Goal: Task Accomplishment & Management: Manage account settings

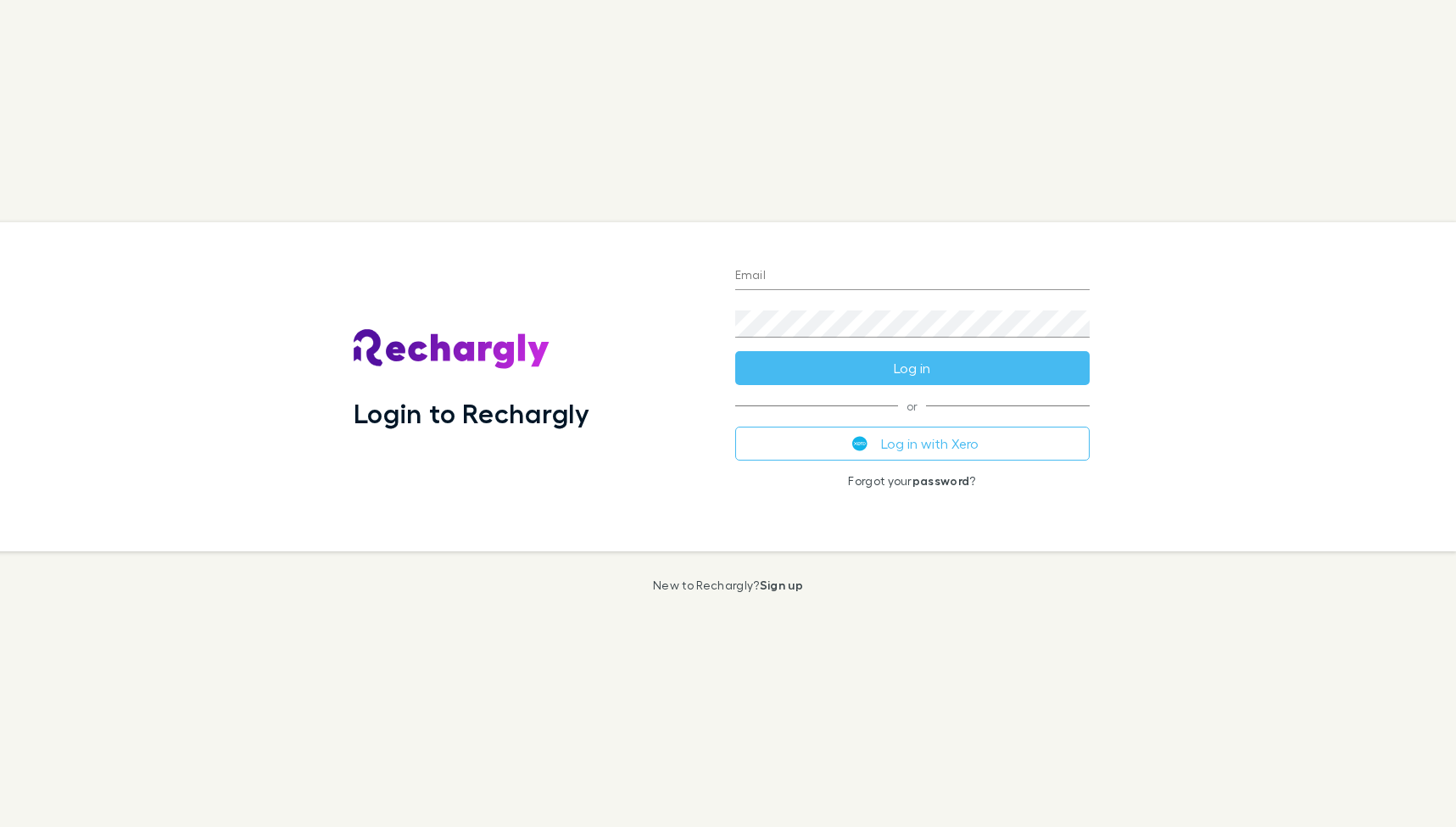
click at [756, 274] on input "Email" at bounding box center [913, 276] width 355 height 27
click at [780, 269] on input "Email" at bounding box center [913, 276] width 355 height 27
type input "**********"
click at [601, 365] on div "Login to Rechargly" at bounding box center [531, 387] width 355 height 302
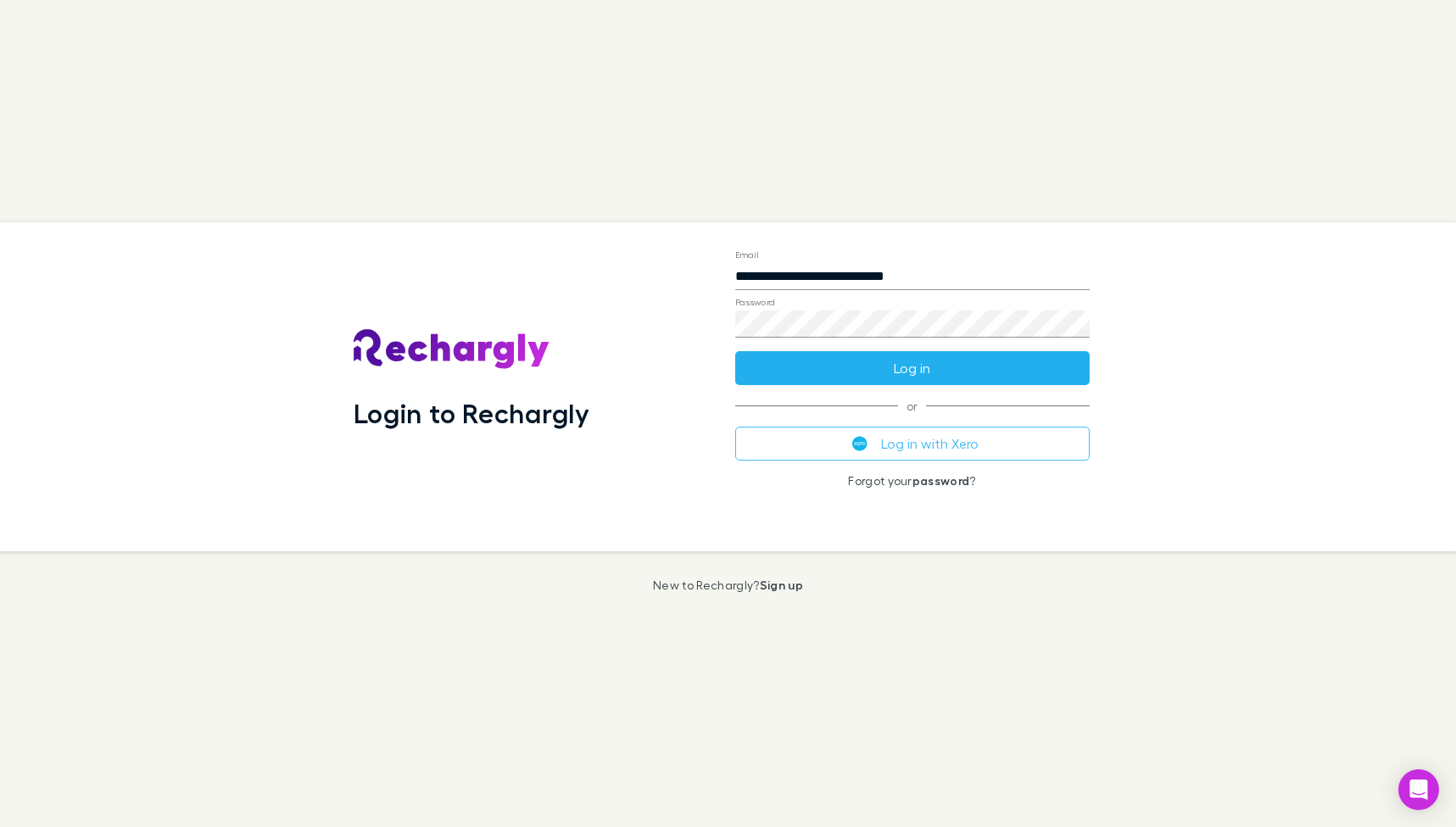
click at [800, 358] on button "Log in" at bounding box center [913, 367] width 355 height 34
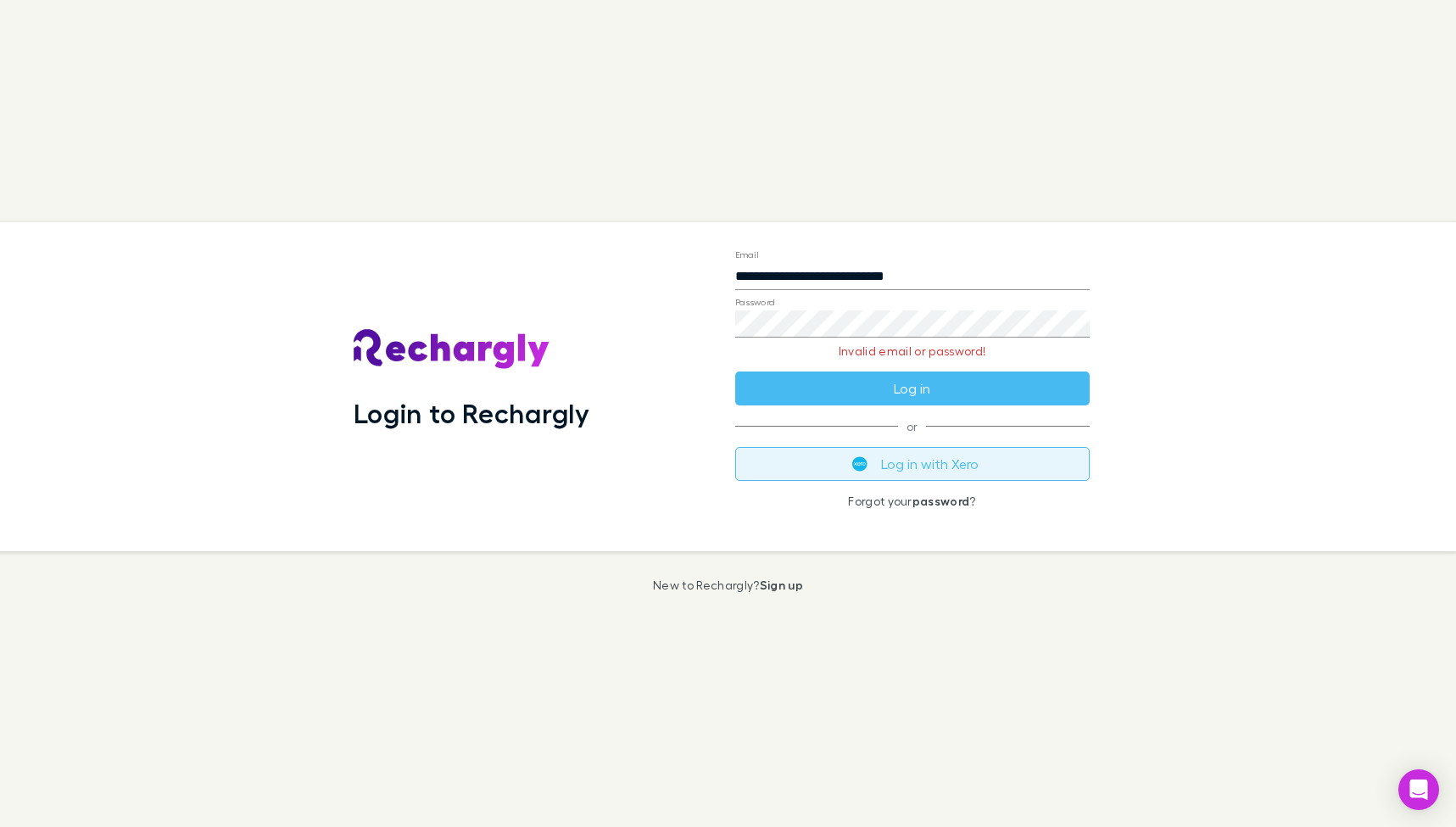
click at [831, 469] on button "Log in with Xero" at bounding box center [913, 463] width 355 height 34
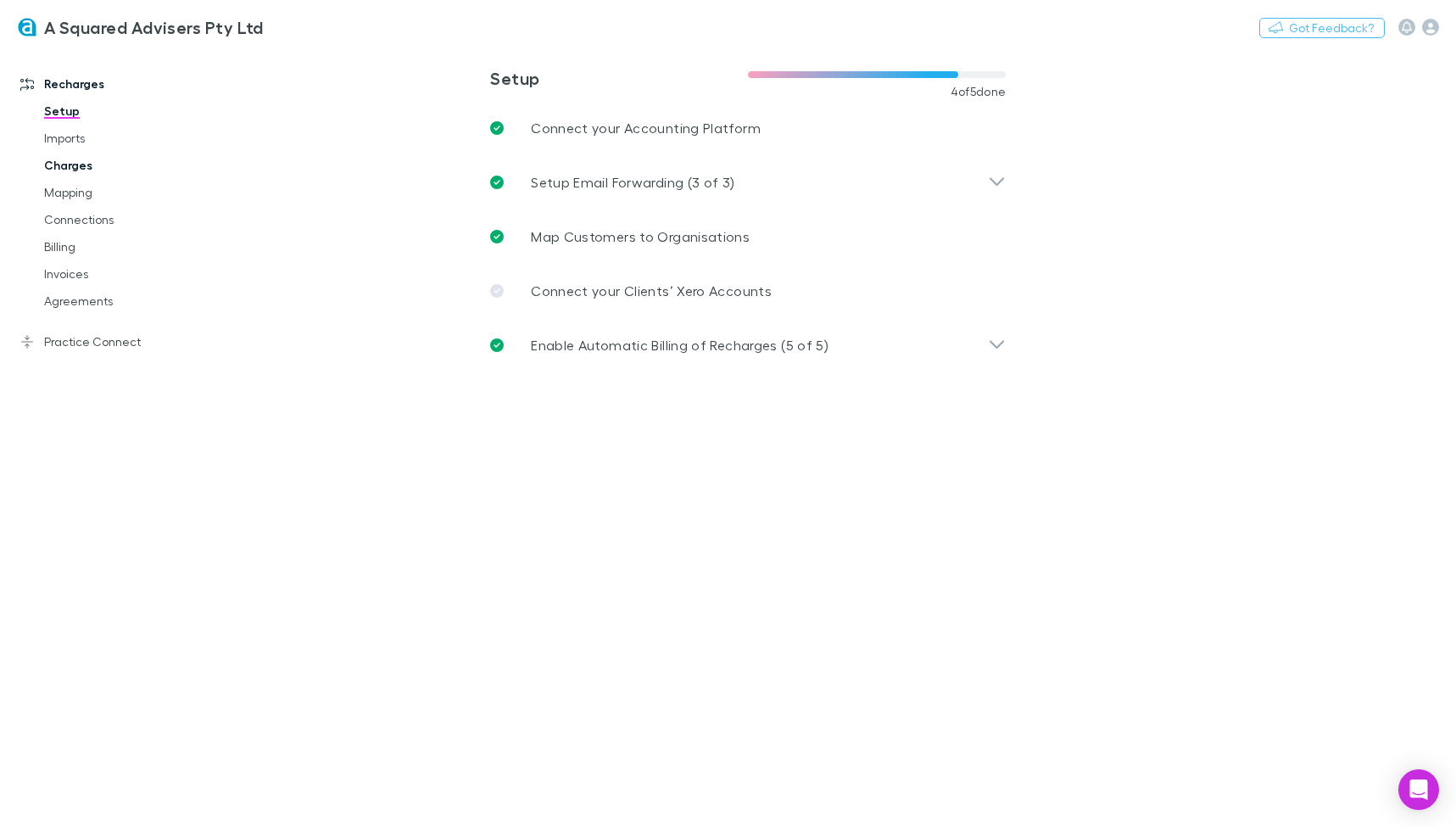
click at [95, 170] on link "Charges" at bounding box center [121, 166] width 186 height 27
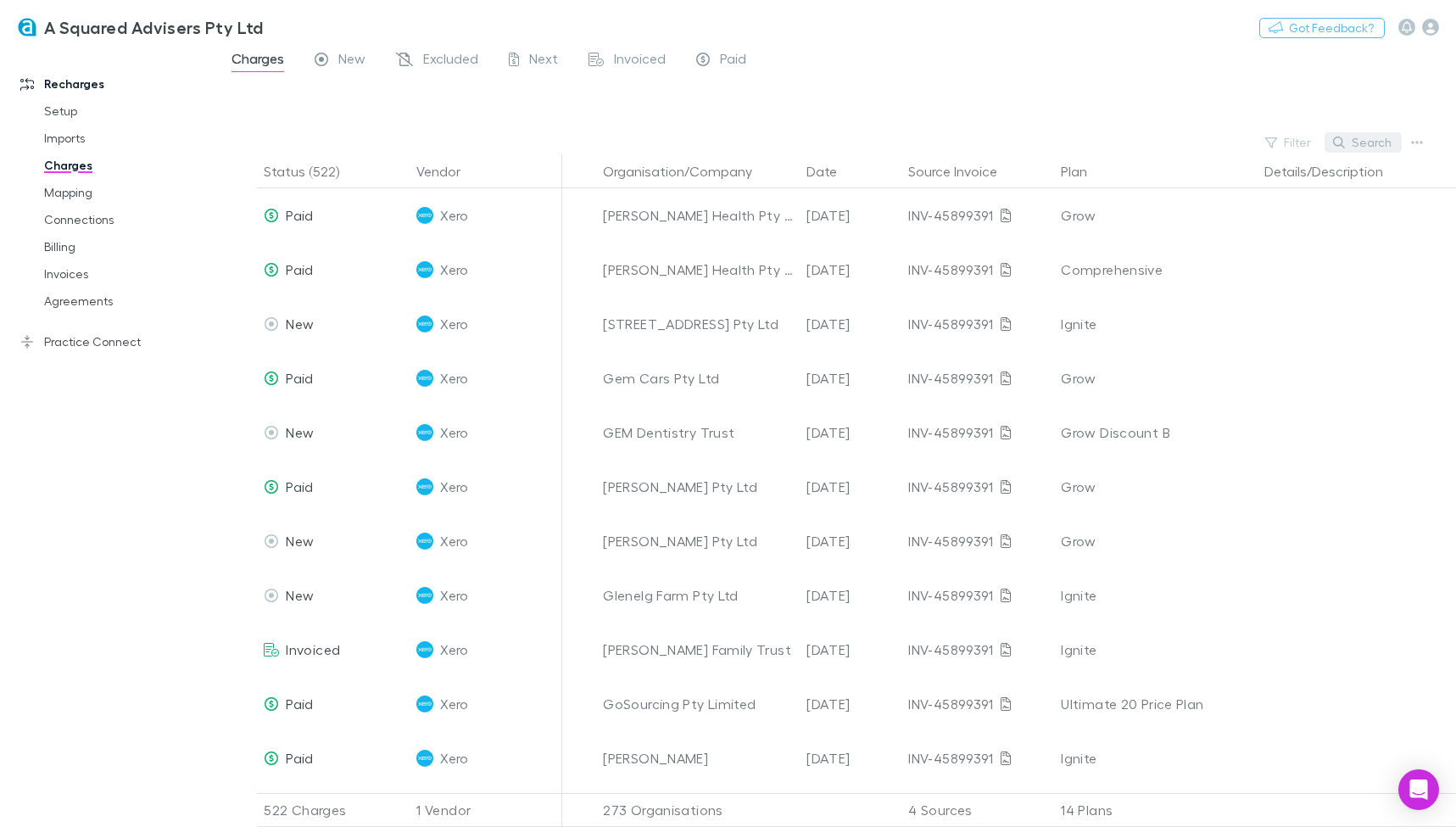
click at [1374, 145] on button "Search" at bounding box center [1363, 142] width 77 height 21
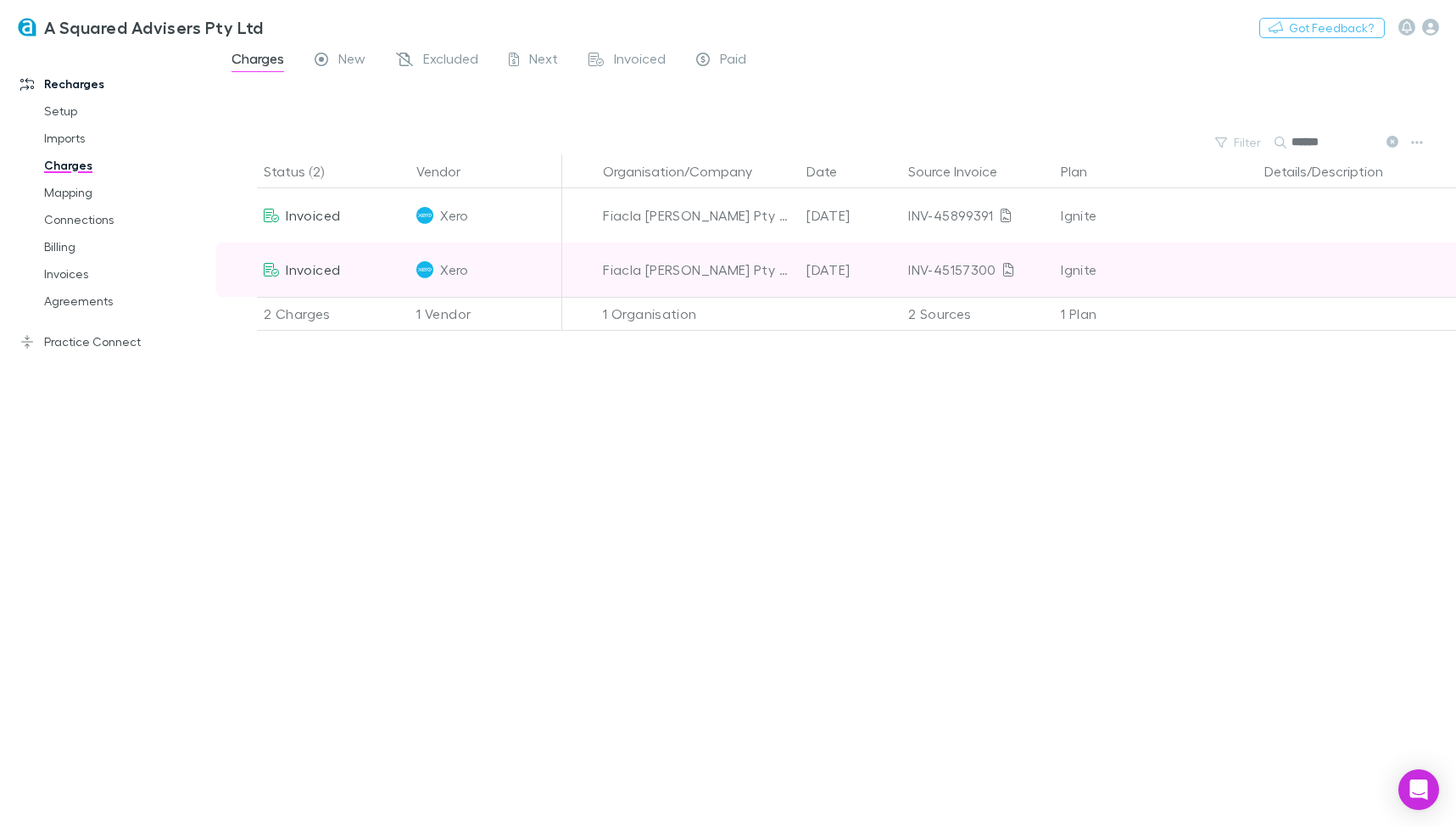
type input "******"
click at [830, 267] on div "24 Jul 2025" at bounding box center [850, 269] width 102 height 54
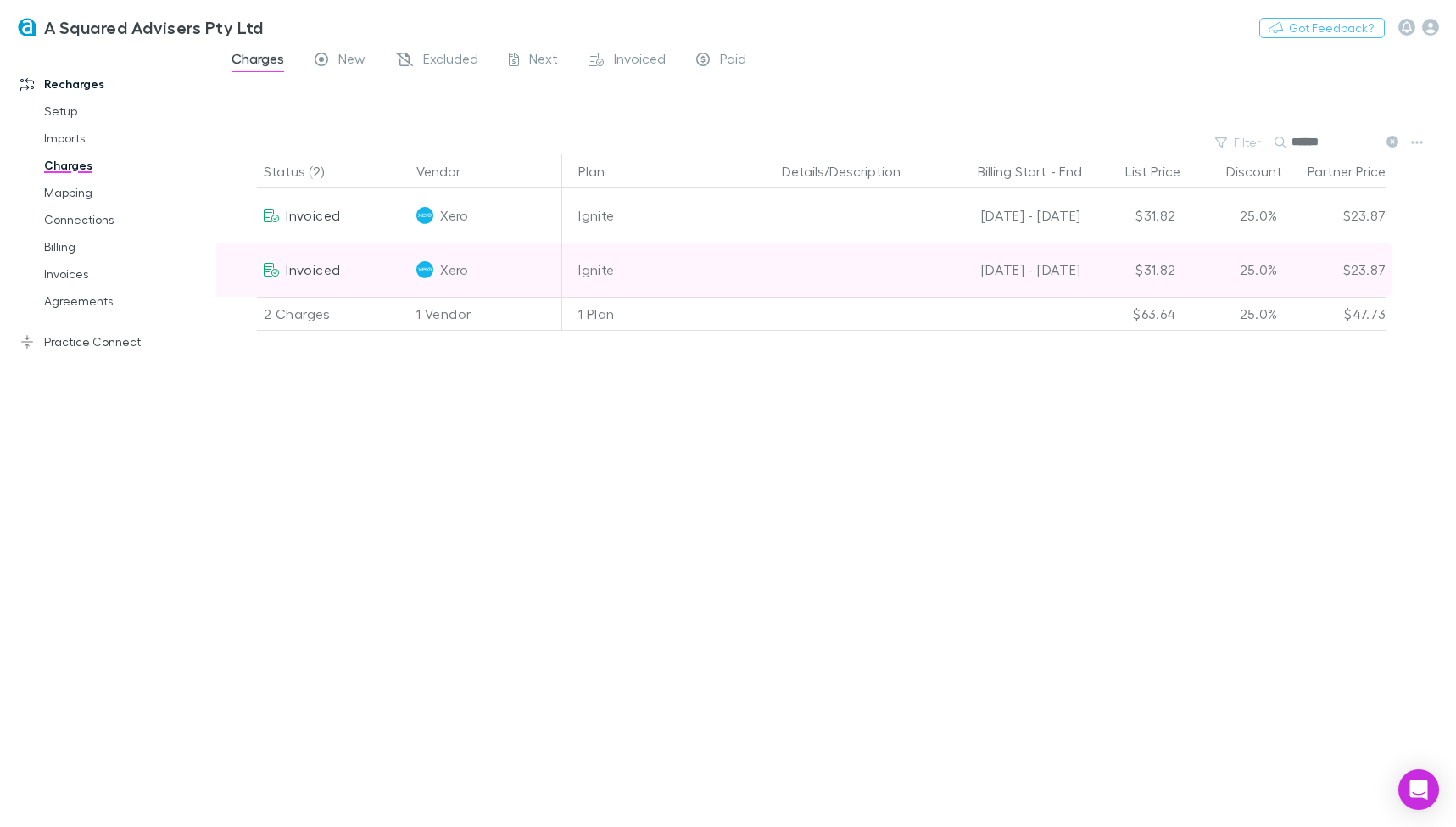
scroll to position [0, 483]
click at [1178, 259] on div "$31.82" at bounding box center [1132, 269] width 102 height 54
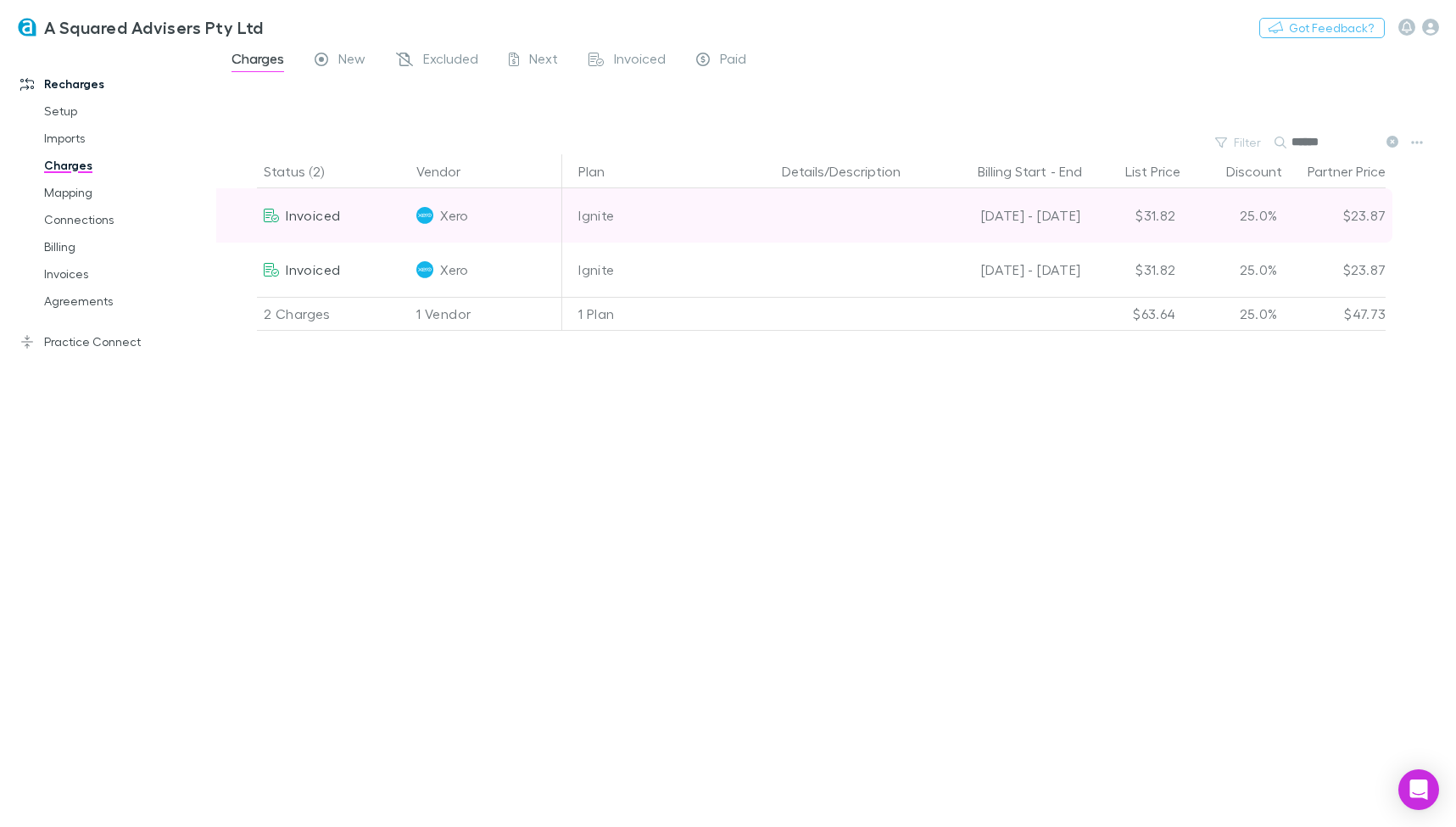
click at [458, 219] on span "Xero" at bounding box center [454, 215] width 28 height 54
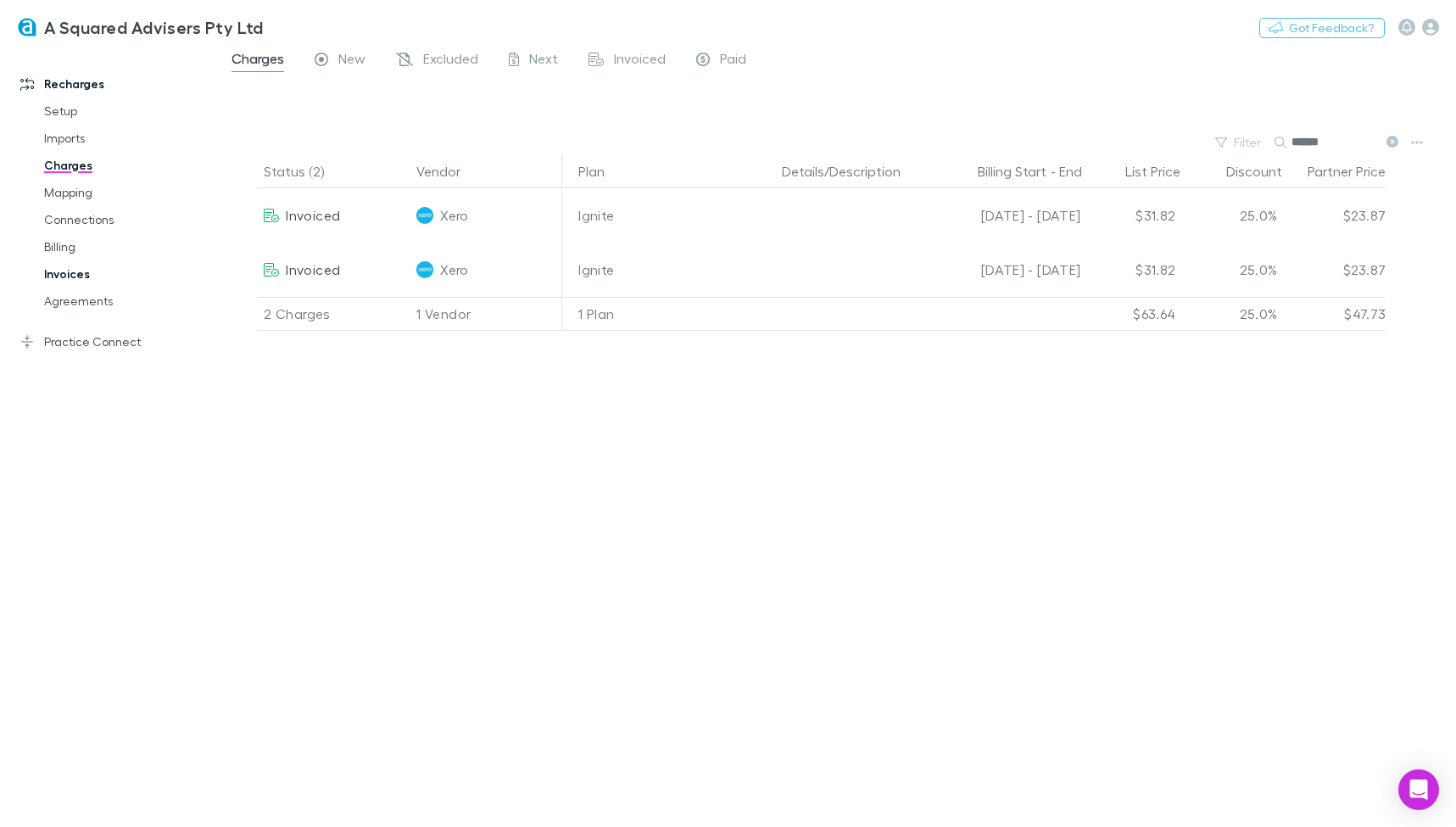
click at [51, 273] on link "Invoices" at bounding box center [121, 274] width 186 height 27
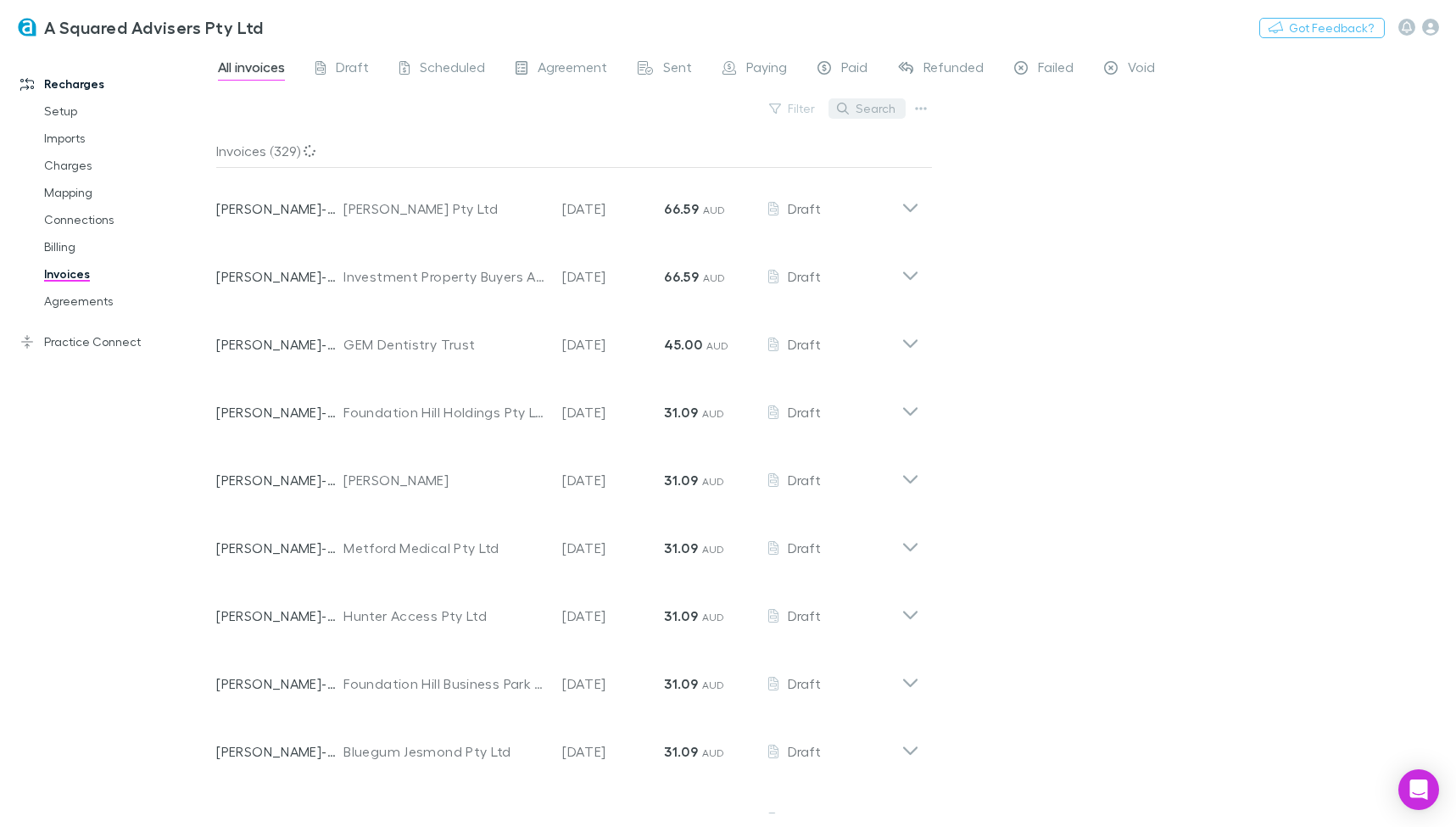
click at [855, 111] on button "Search" at bounding box center [867, 108] width 77 height 21
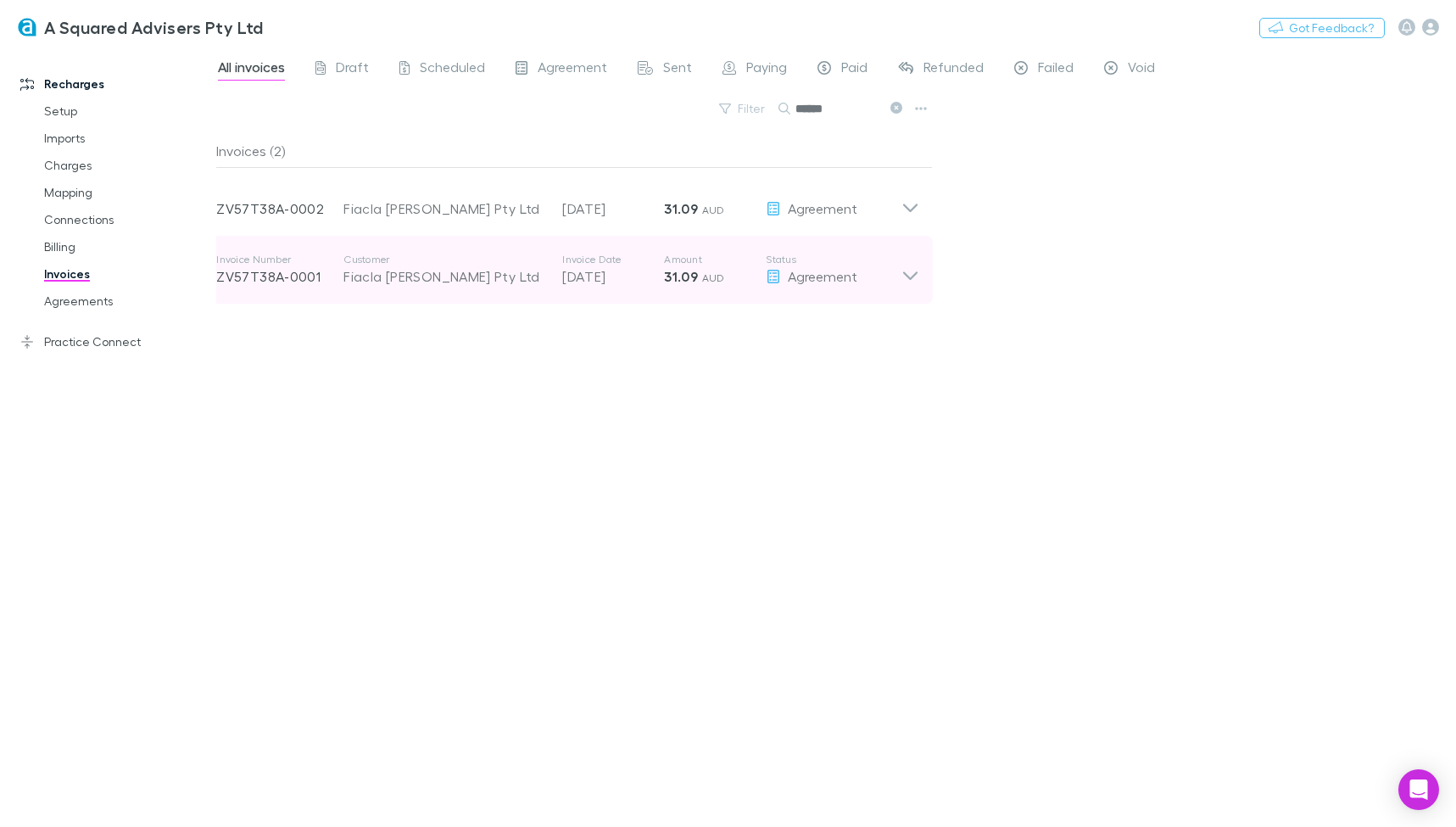
type input "******"
click at [917, 274] on icon at bounding box center [910, 275] width 15 height 9
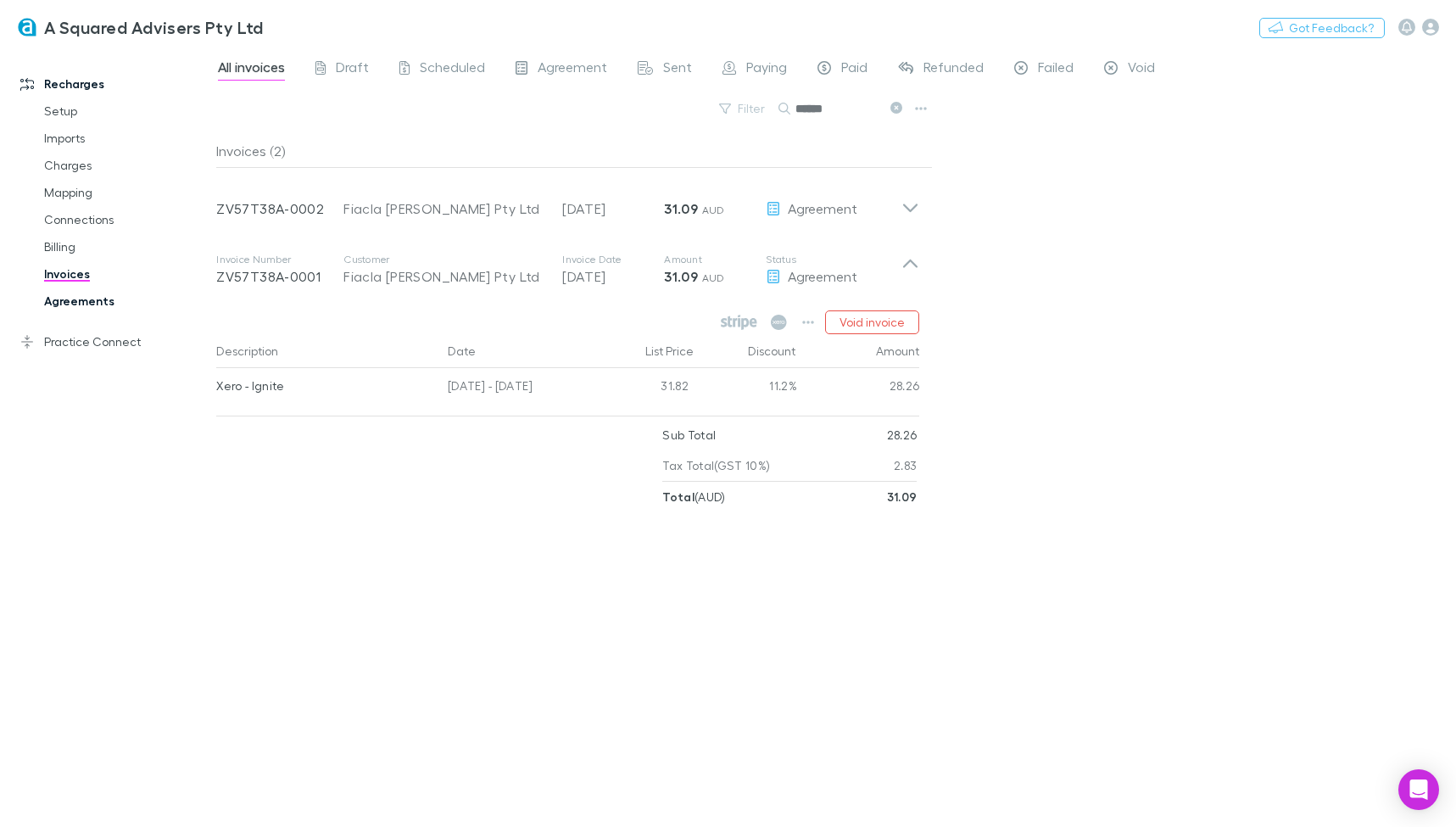
click at [66, 296] on link "Agreements" at bounding box center [121, 301] width 186 height 27
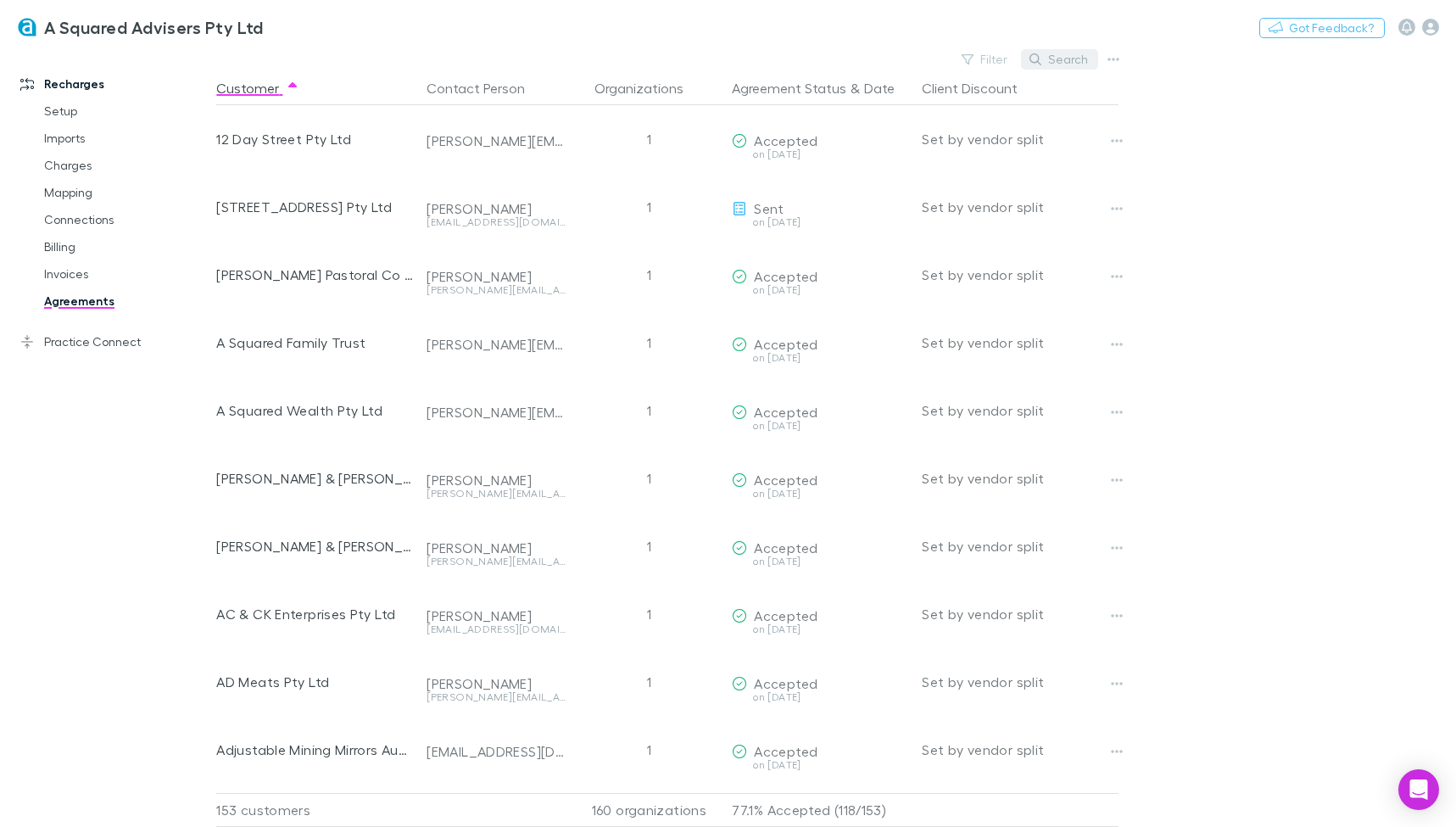
click at [1067, 58] on button "Search" at bounding box center [1059, 59] width 77 height 21
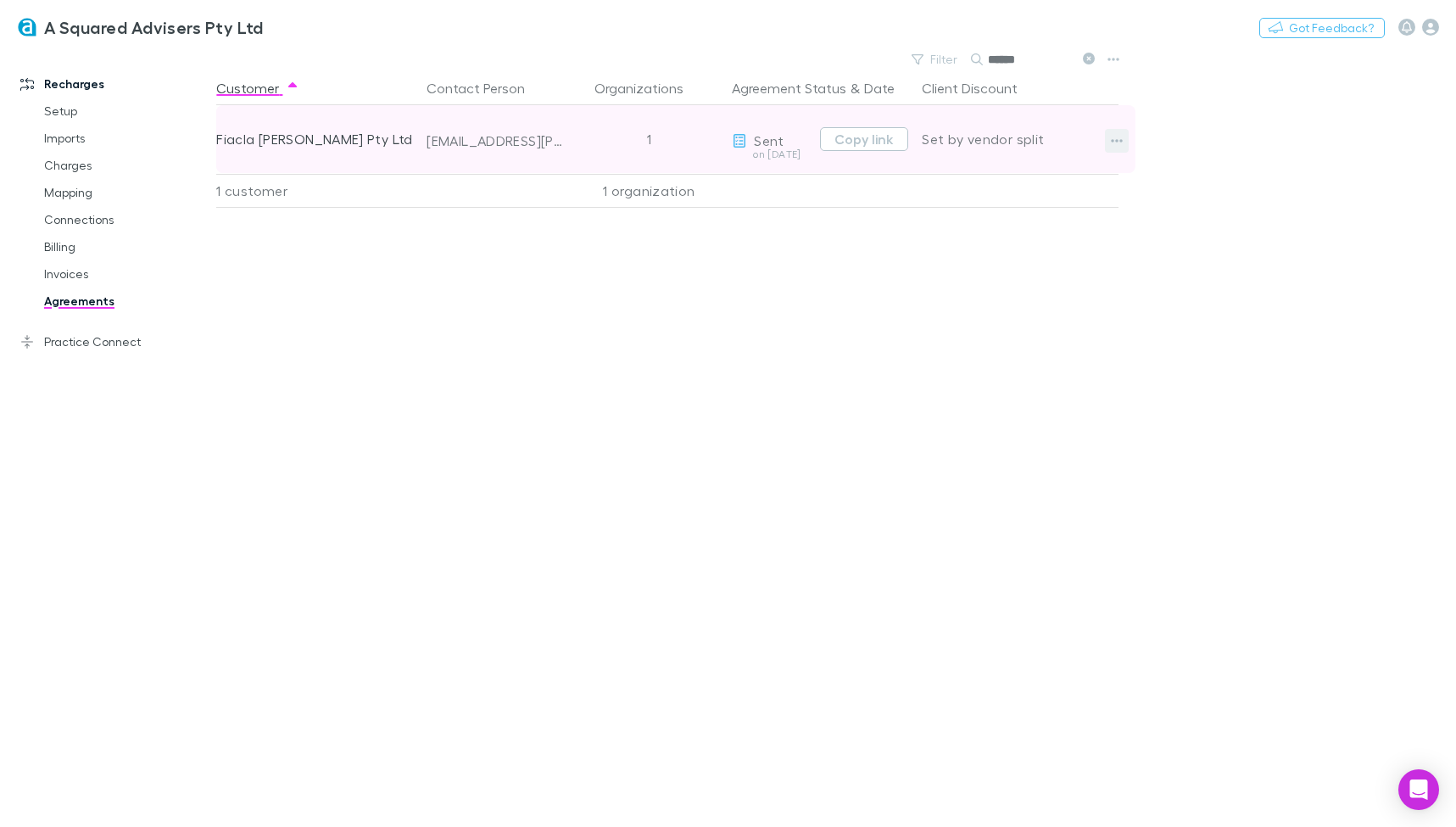
type input "******"
click at [1121, 136] on icon "button" at bounding box center [1117, 141] width 12 height 14
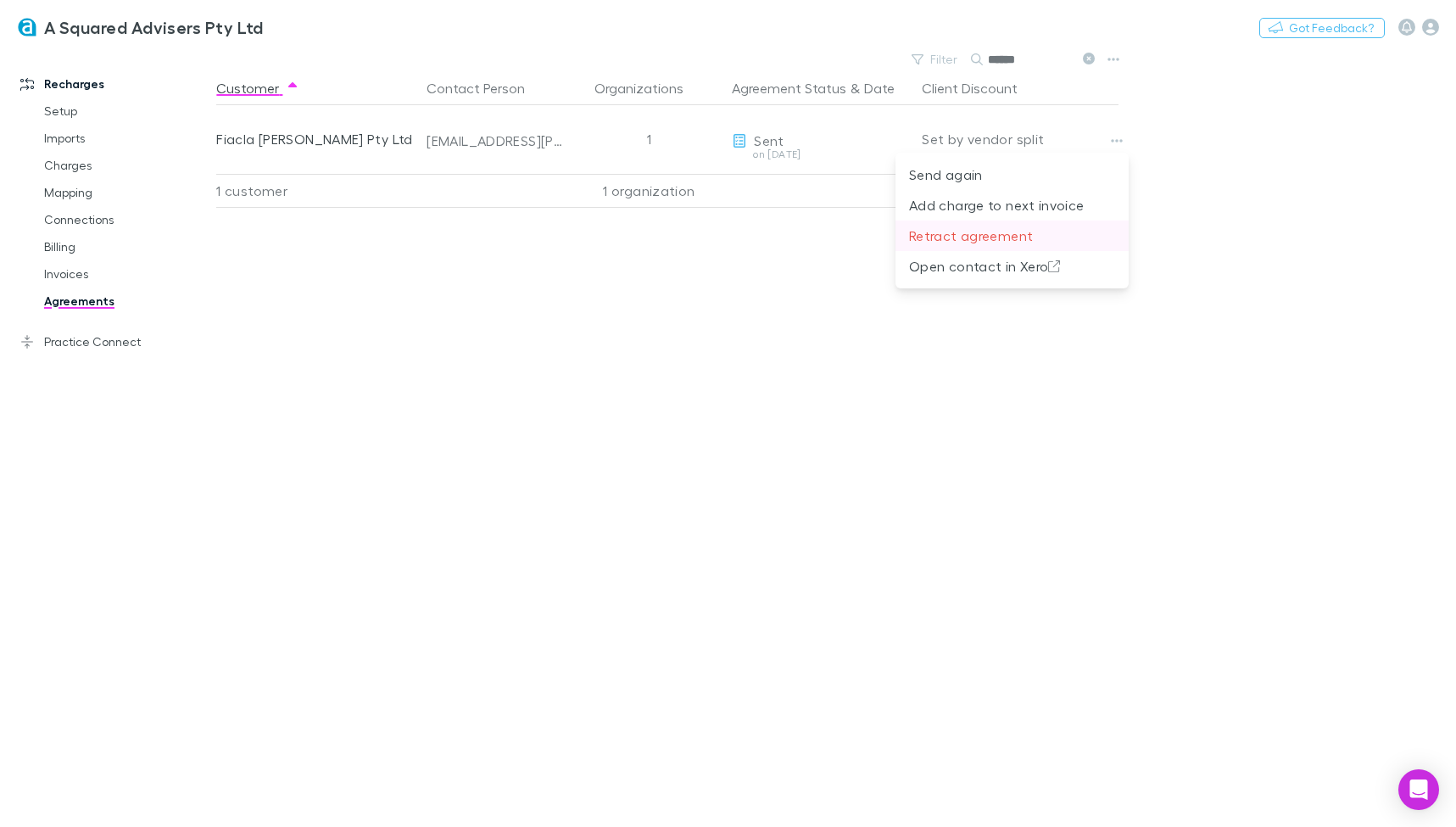
click at [1024, 232] on p "Retract agreement" at bounding box center [1012, 235] width 206 height 21
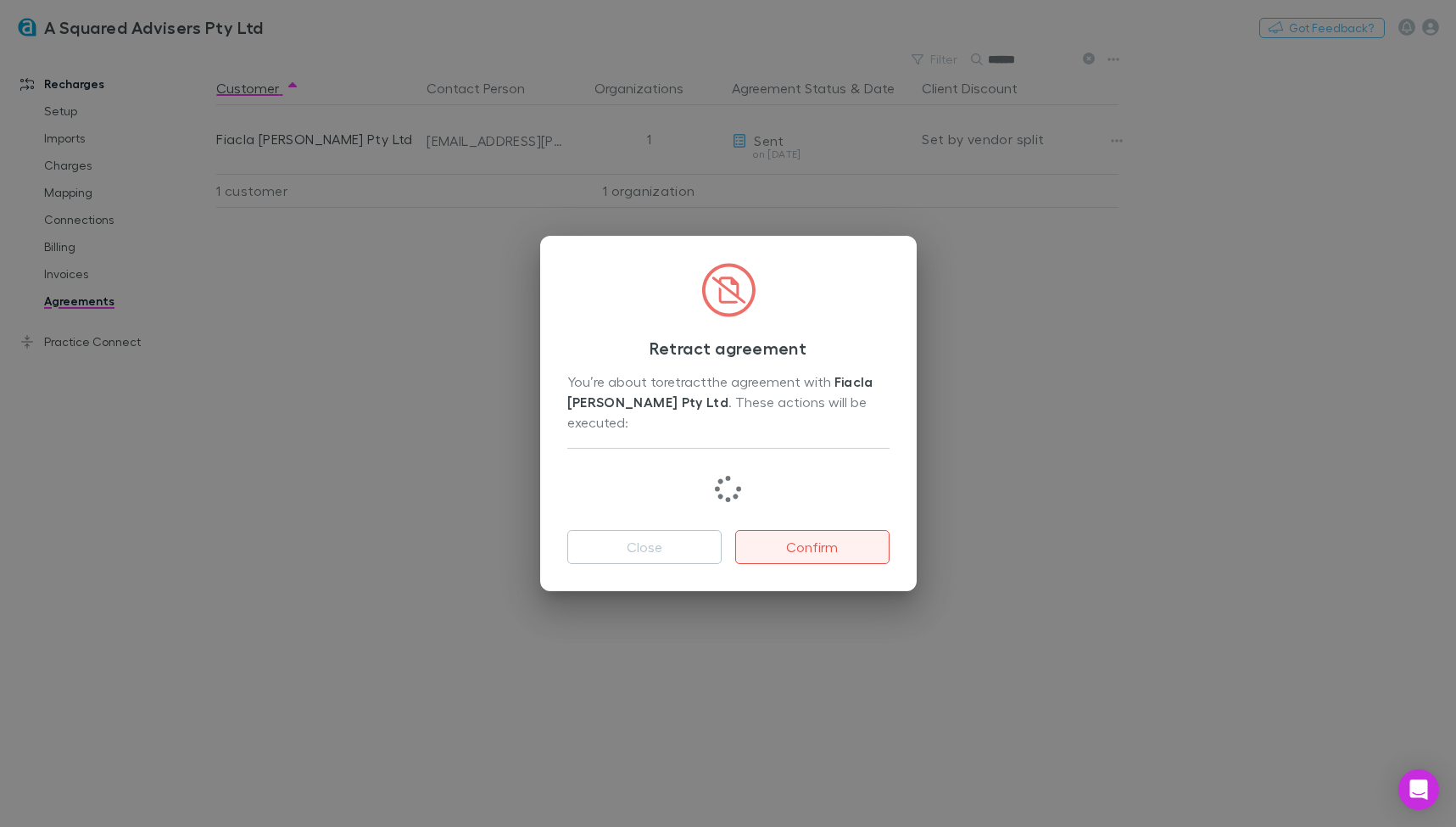
click at [832, 533] on button "Confirm" at bounding box center [813, 547] width 155 height 34
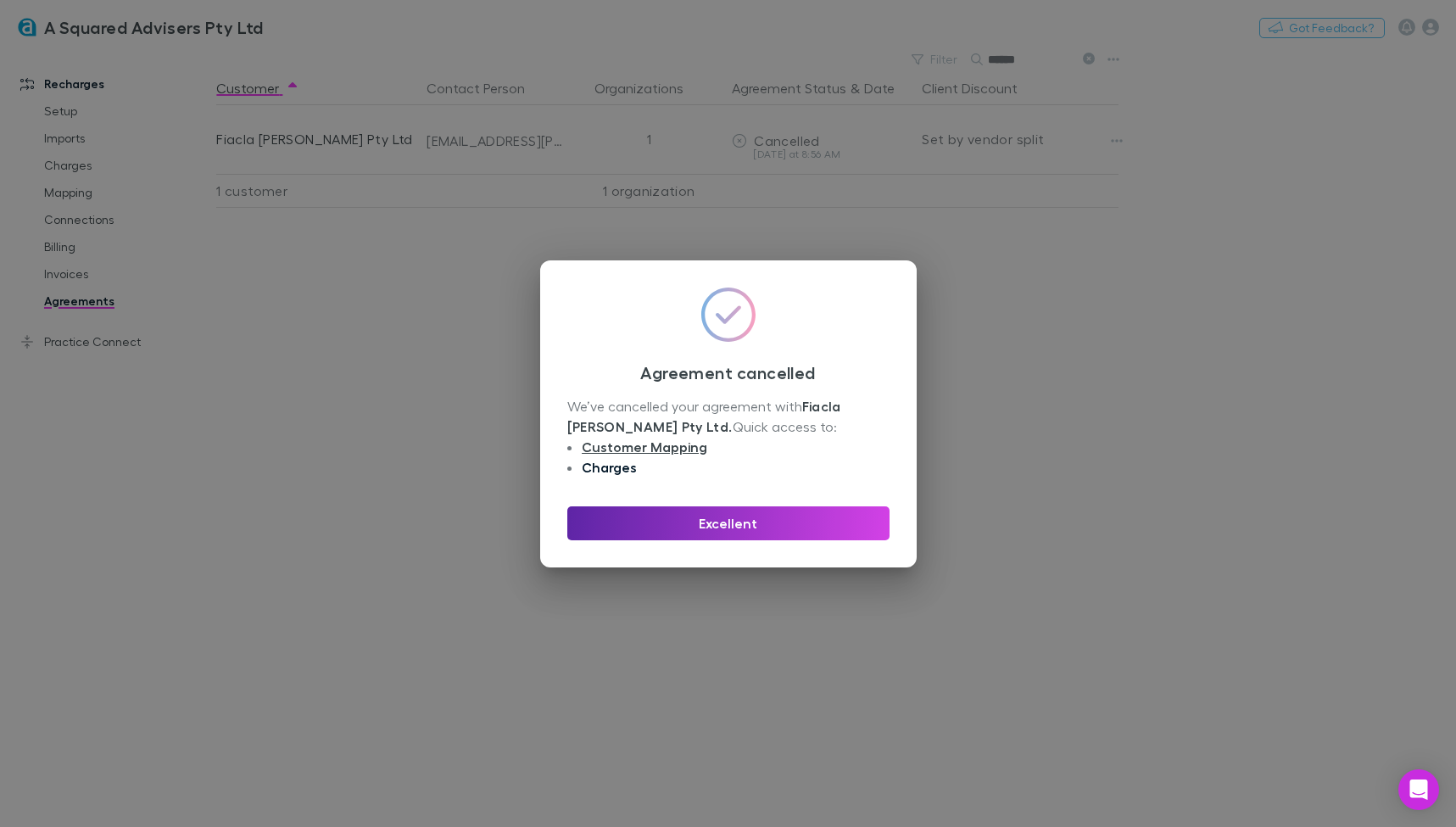
click at [599, 468] on link "Charges" at bounding box center [609, 466] width 55 height 17
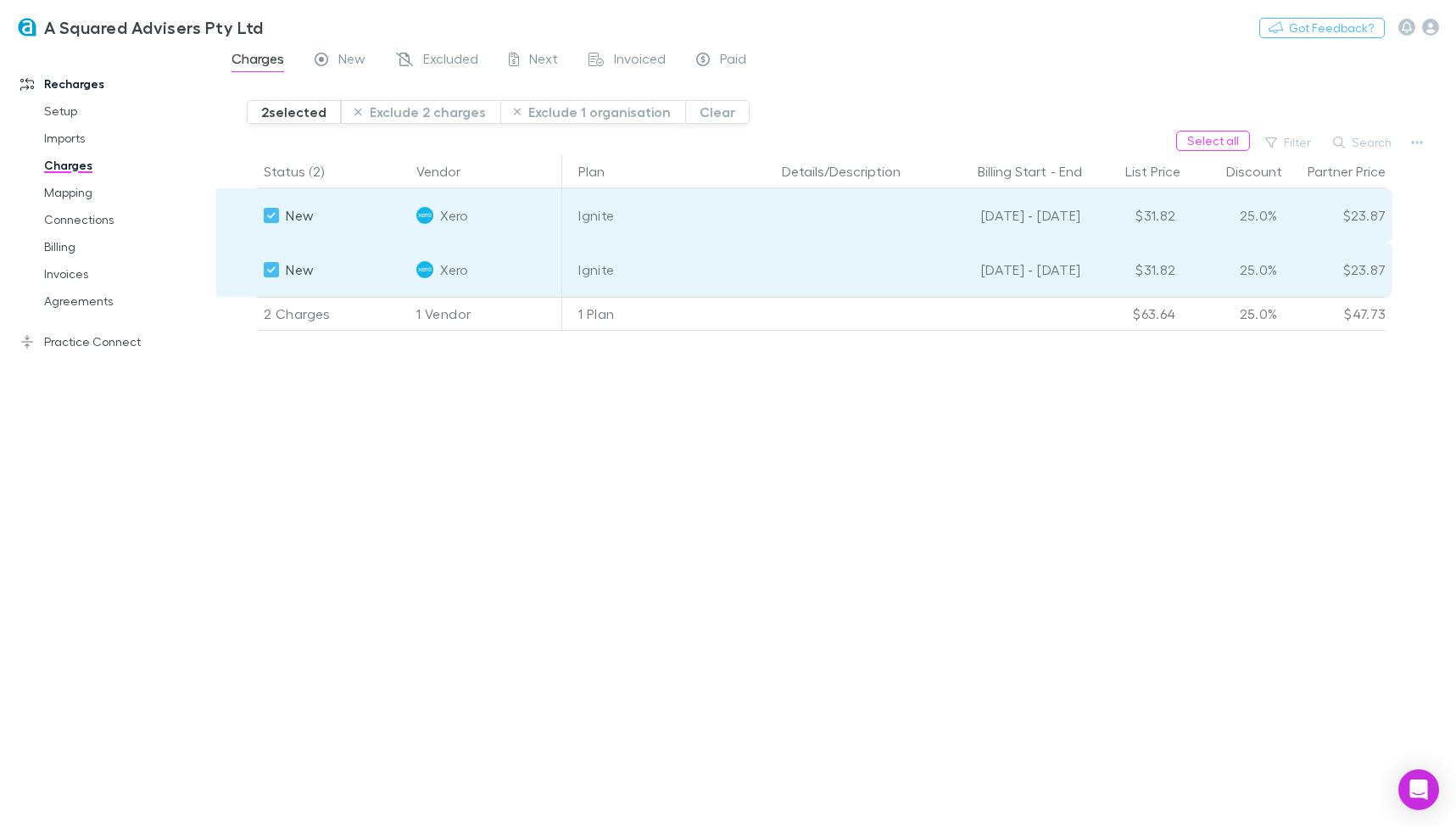
scroll to position [0, 483]
click at [1422, 146] on icon "button" at bounding box center [1417, 143] width 12 height 14
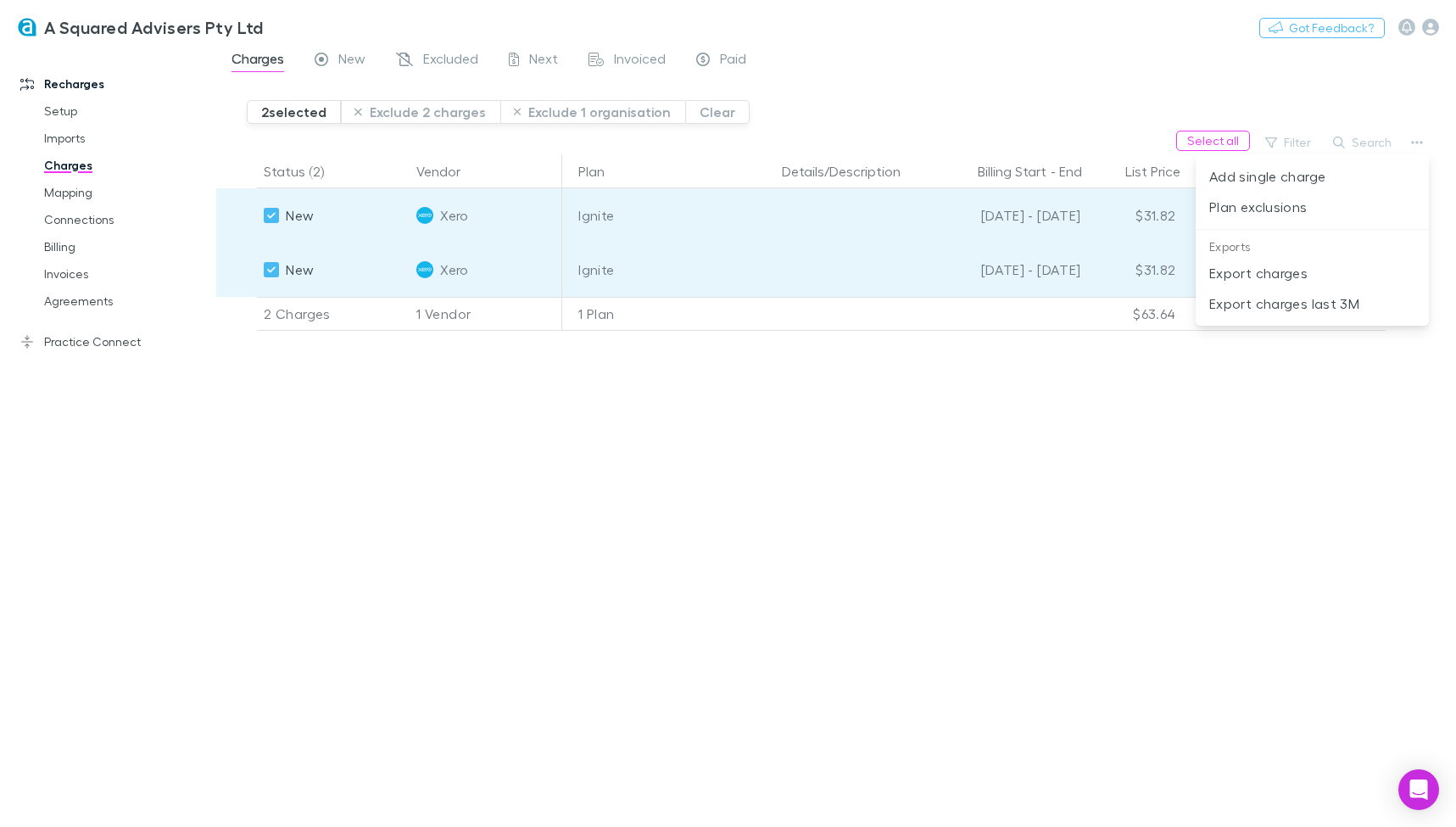
click at [766, 456] on div at bounding box center [728, 414] width 1456 height 827
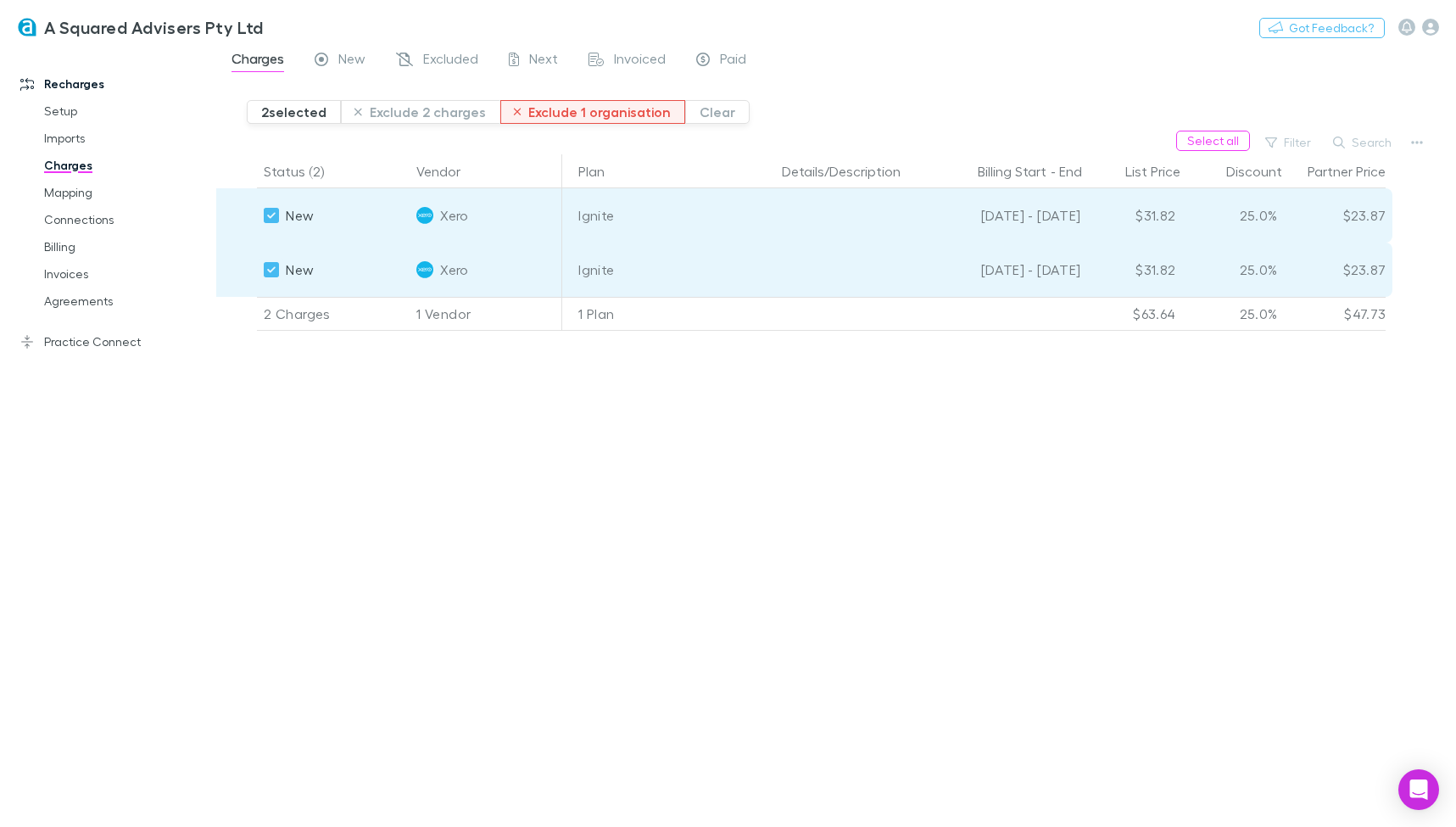
click at [582, 115] on button "Exclude 1 organisation" at bounding box center [594, 112] width 186 height 24
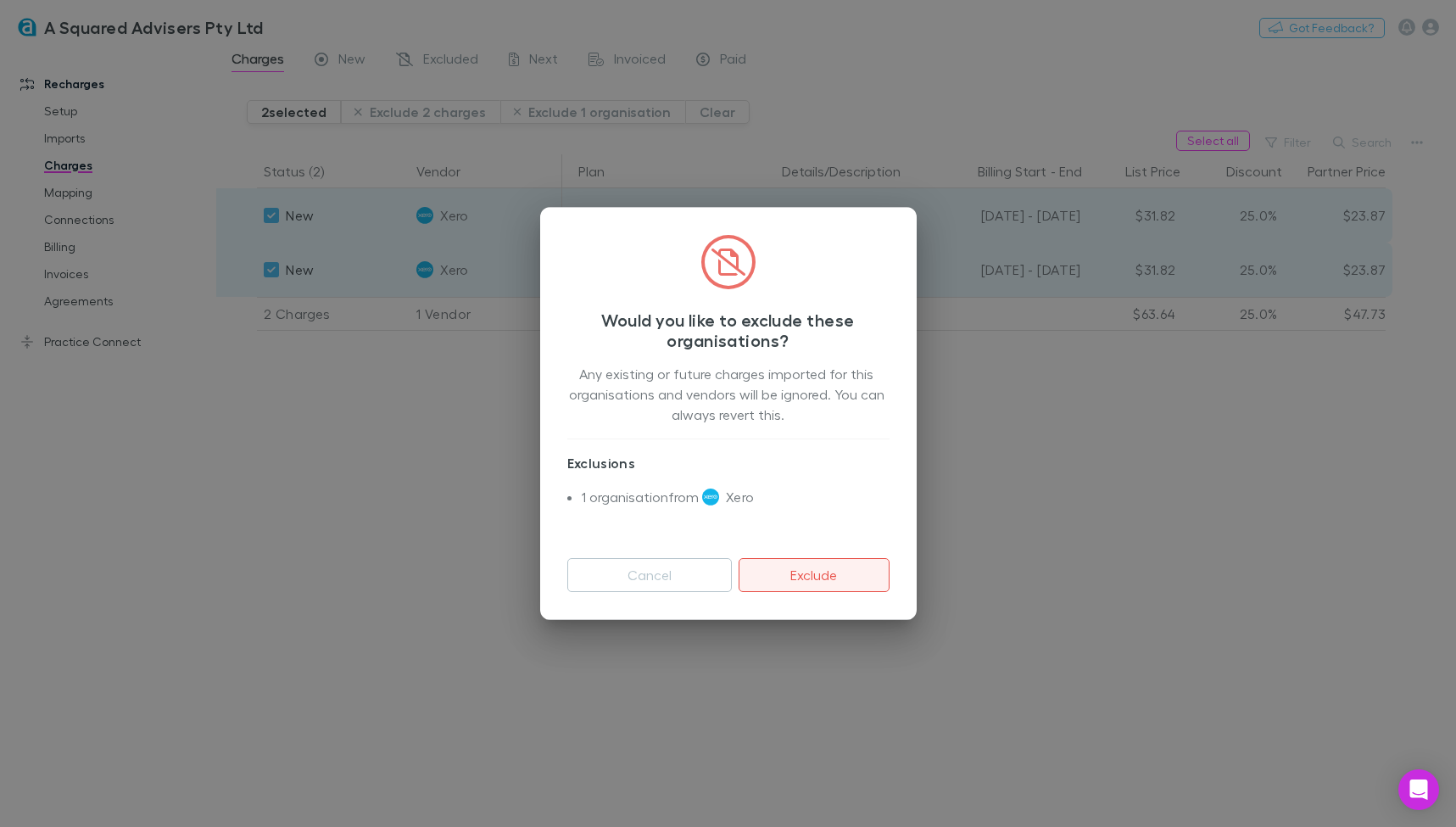
click at [787, 572] on button "Exclude" at bounding box center [813, 575] width 150 height 34
